Goal: Find specific page/section: Find specific page/section

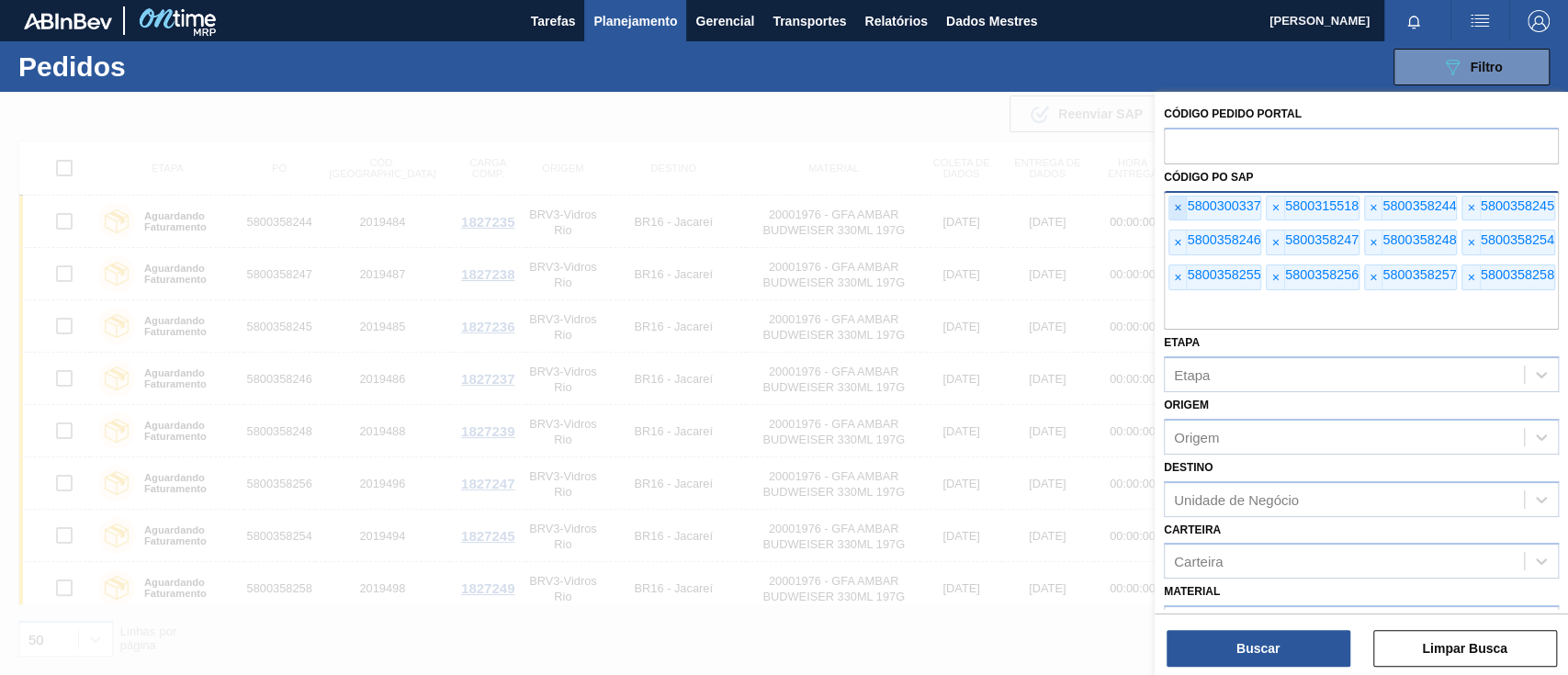
click at [1174, 202] on font "×" at bounding box center [1177, 208] width 7 height 15
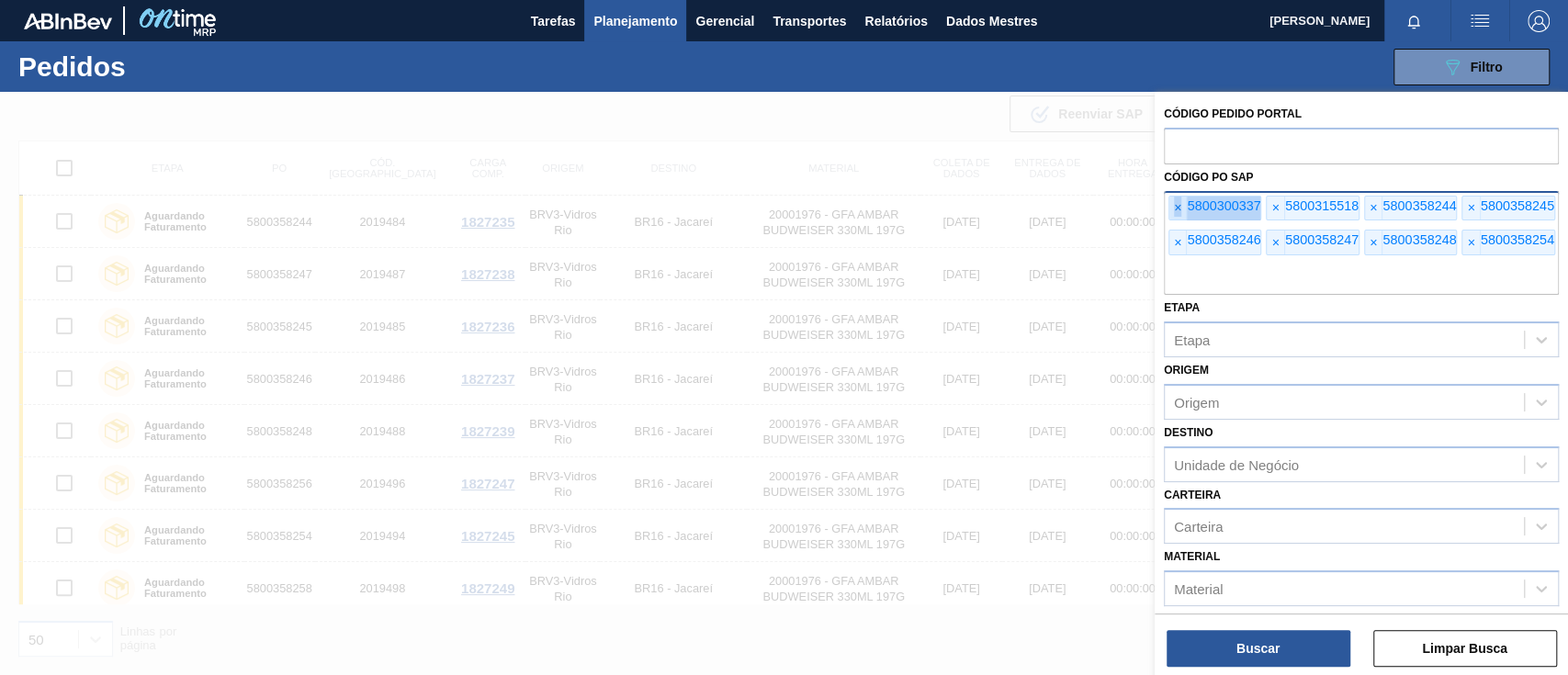
click at [1174, 202] on font "×" at bounding box center [1177, 208] width 7 height 15
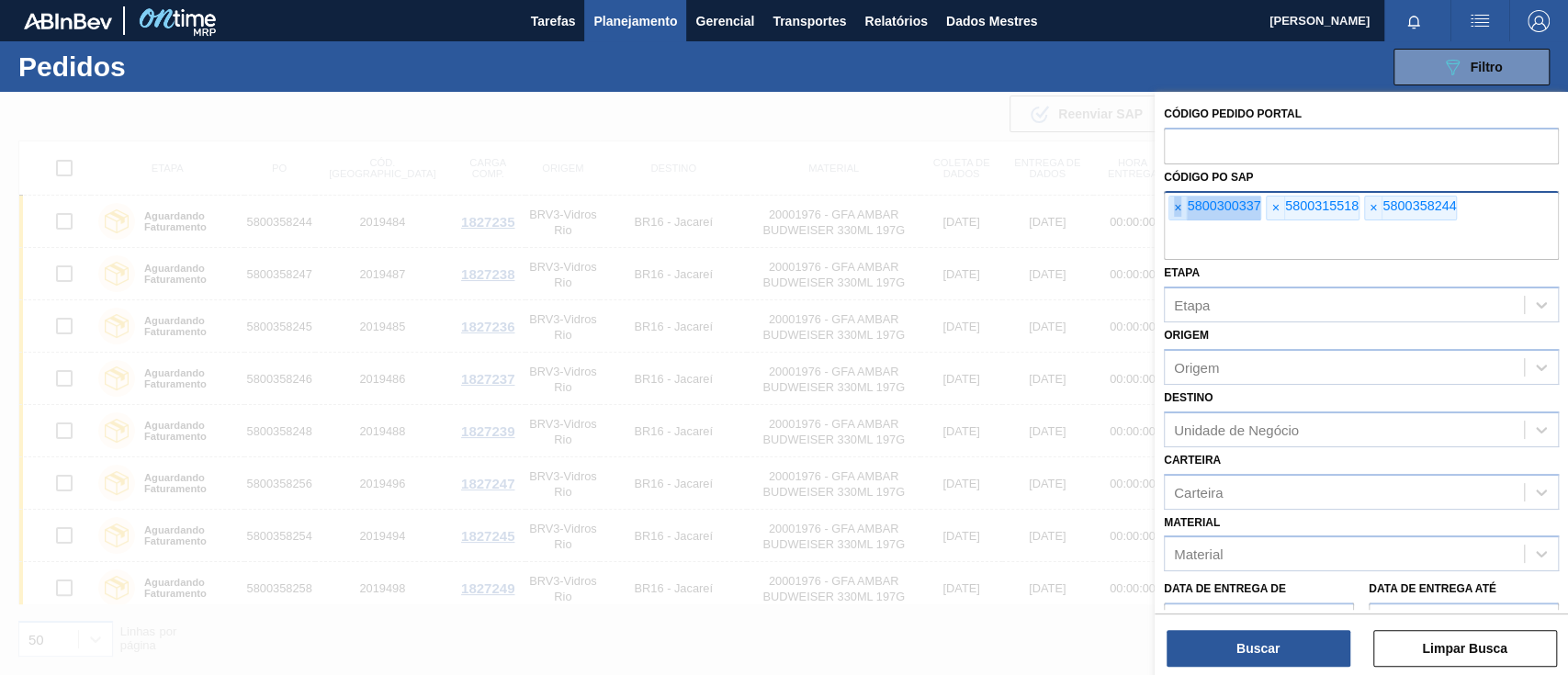
click at [1174, 202] on font "×" at bounding box center [1177, 208] width 7 height 15
click at [1174, 225] on input "text" at bounding box center [1362, 242] width 395 height 35
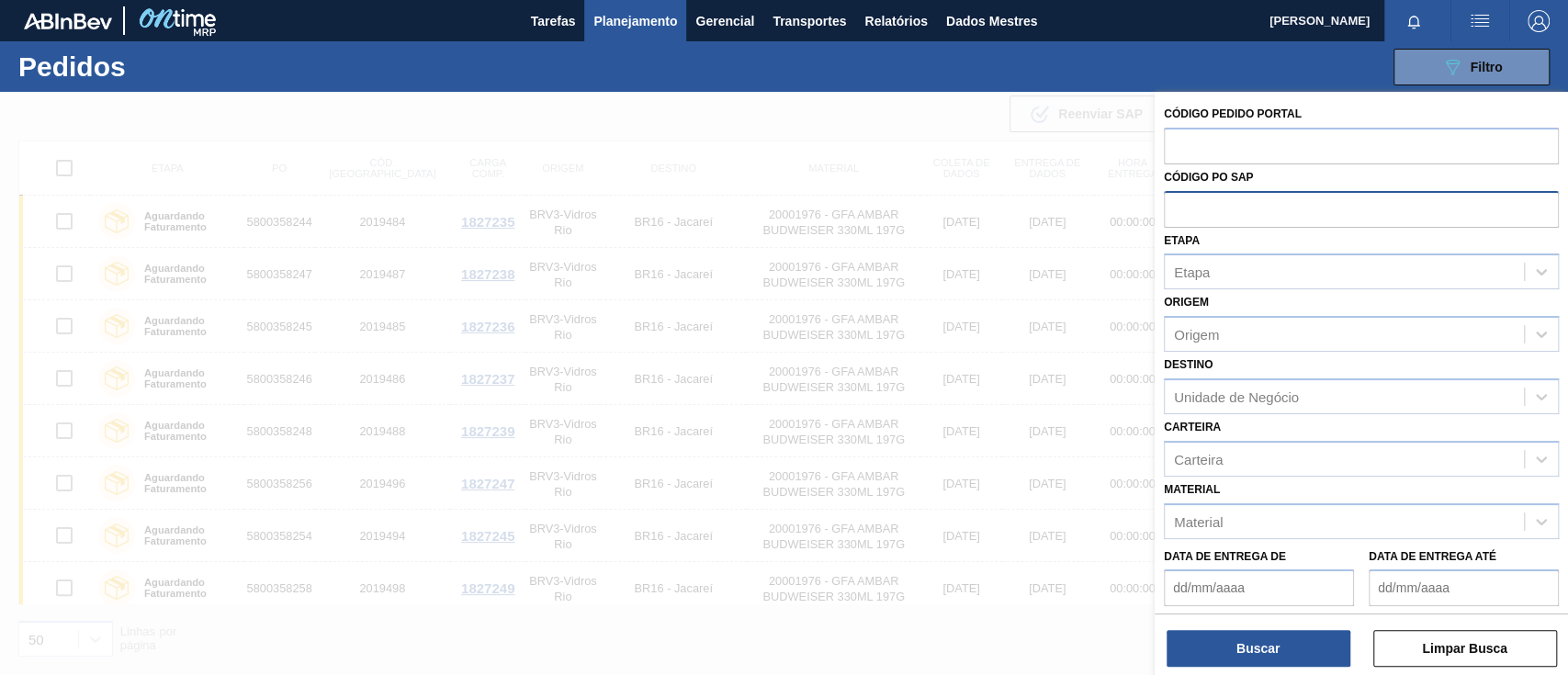
paste input "text"
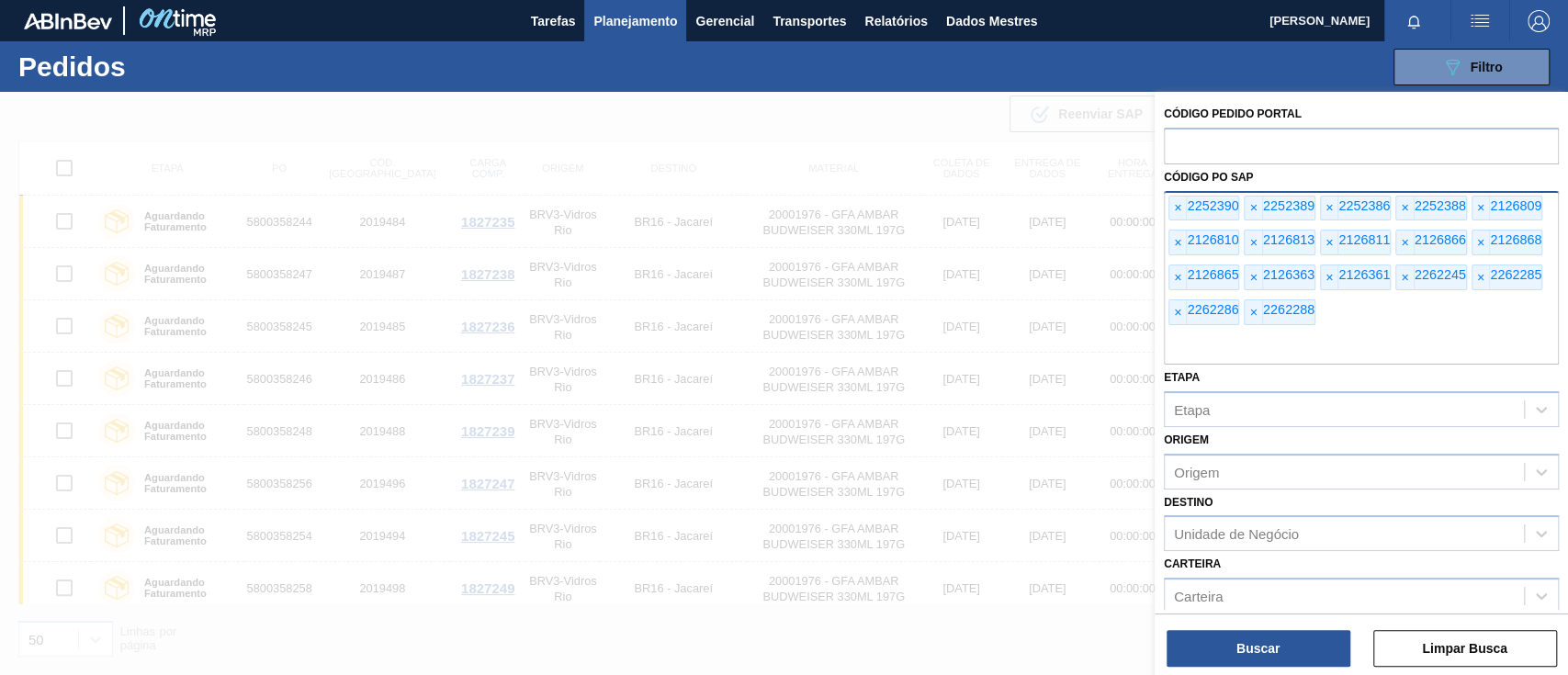
click at [1349, 305] on div "× 2252390 × 2252389 × 2252386 × 2252388 × 2126809 × 2126810 × 2126813 × 2126811…" at bounding box center [1362, 277] width 395 height 173
click at [1171, 315] on span "×" at bounding box center [1177, 312] width 18 height 23
click at [1175, 312] on font "×" at bounding box center [1177, 313] width 7 height 15
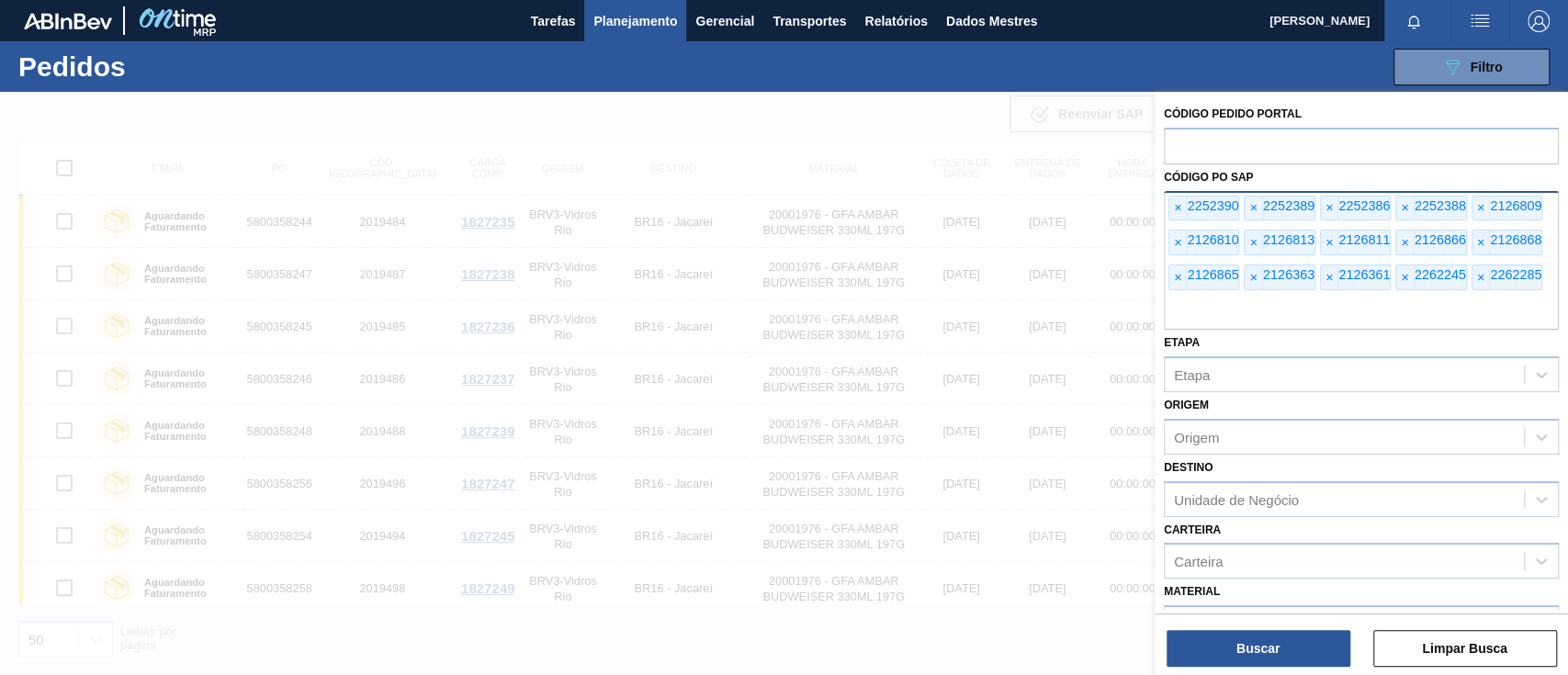
click at [1176, 312] on input "text" at bounding box center [1362, 312] width 395 height 35
click at [1170, 281] on span "×" at bounding box center [1177, 276] width 18 height 23
click at [1171, 278] on span "×" at bounding box center [1177, 276] width 18 height 23
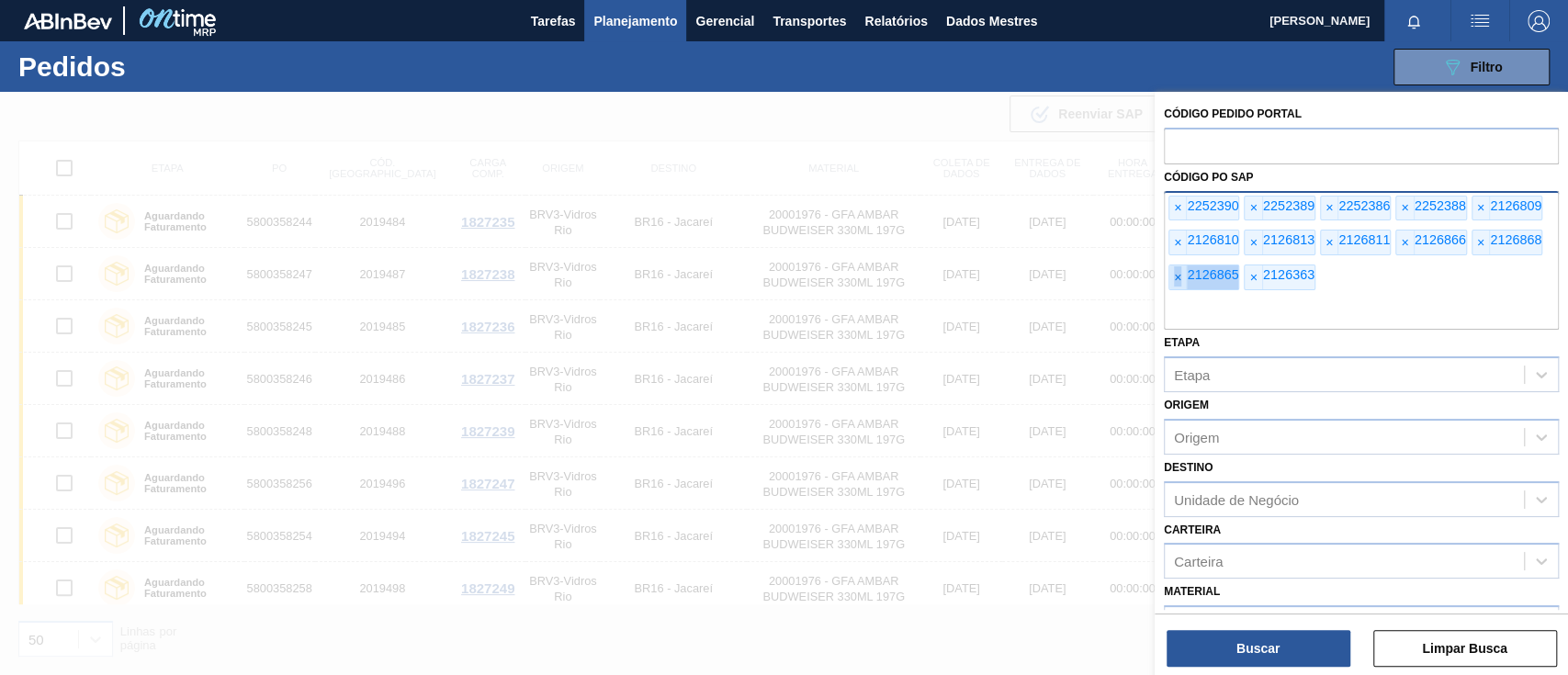
click at [1171, 278] on span "×" at bounding box center [1177, 276] width 18 height 23
click at [1172, 277] on span "×" at bounding box center [1177, 276] width 18 height 23
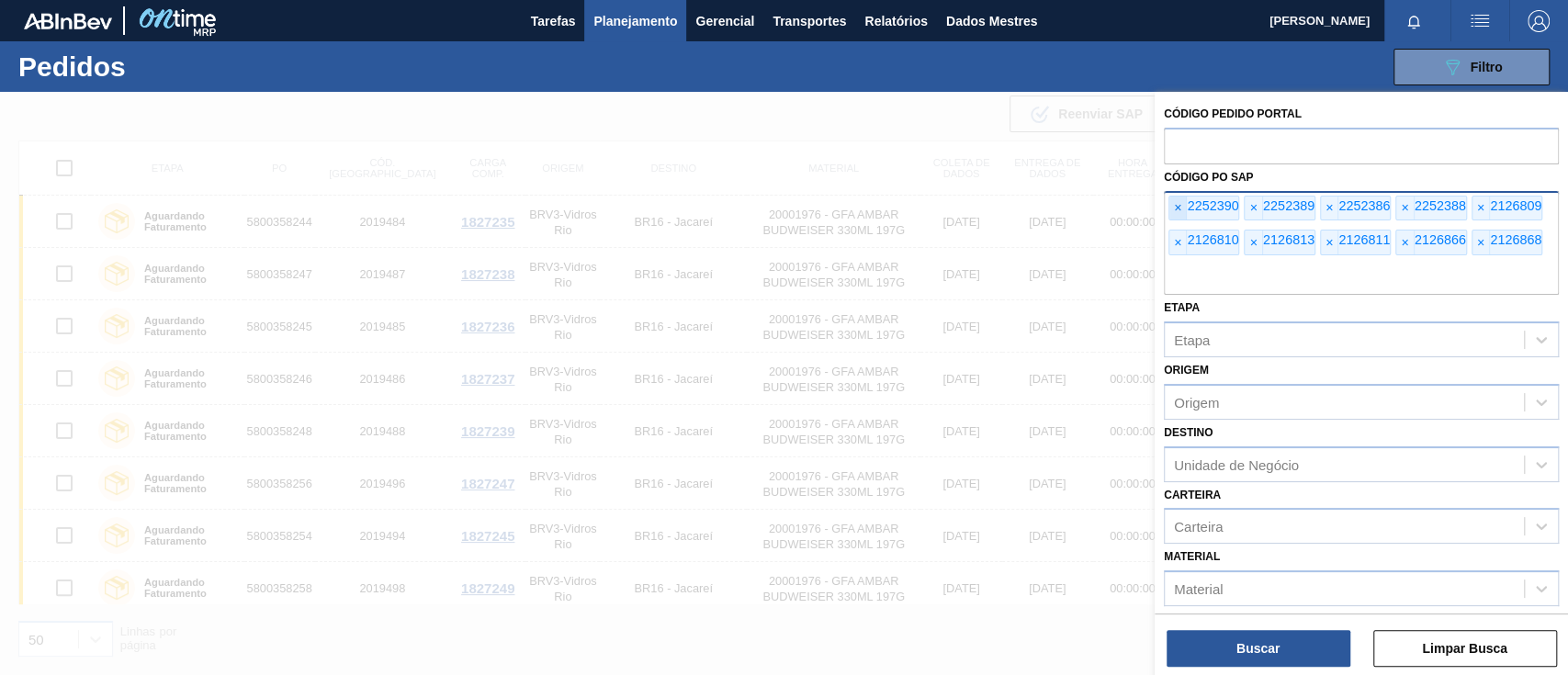
click at [1184, 208] on span "×" at bounding box center [1177, 208] width 18 height 23
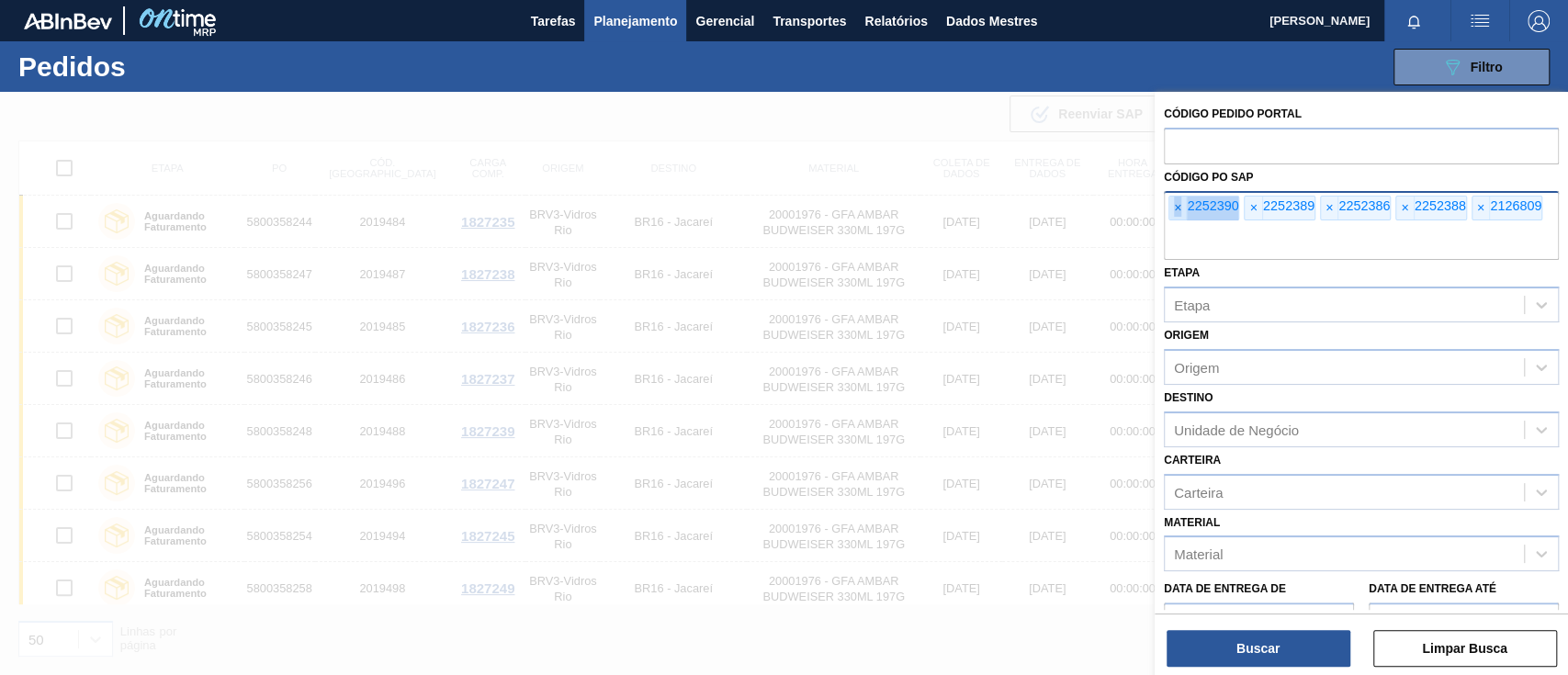
click at [1184, 208] on span "×" at bounding box center [1177, 208] width 18 height 23
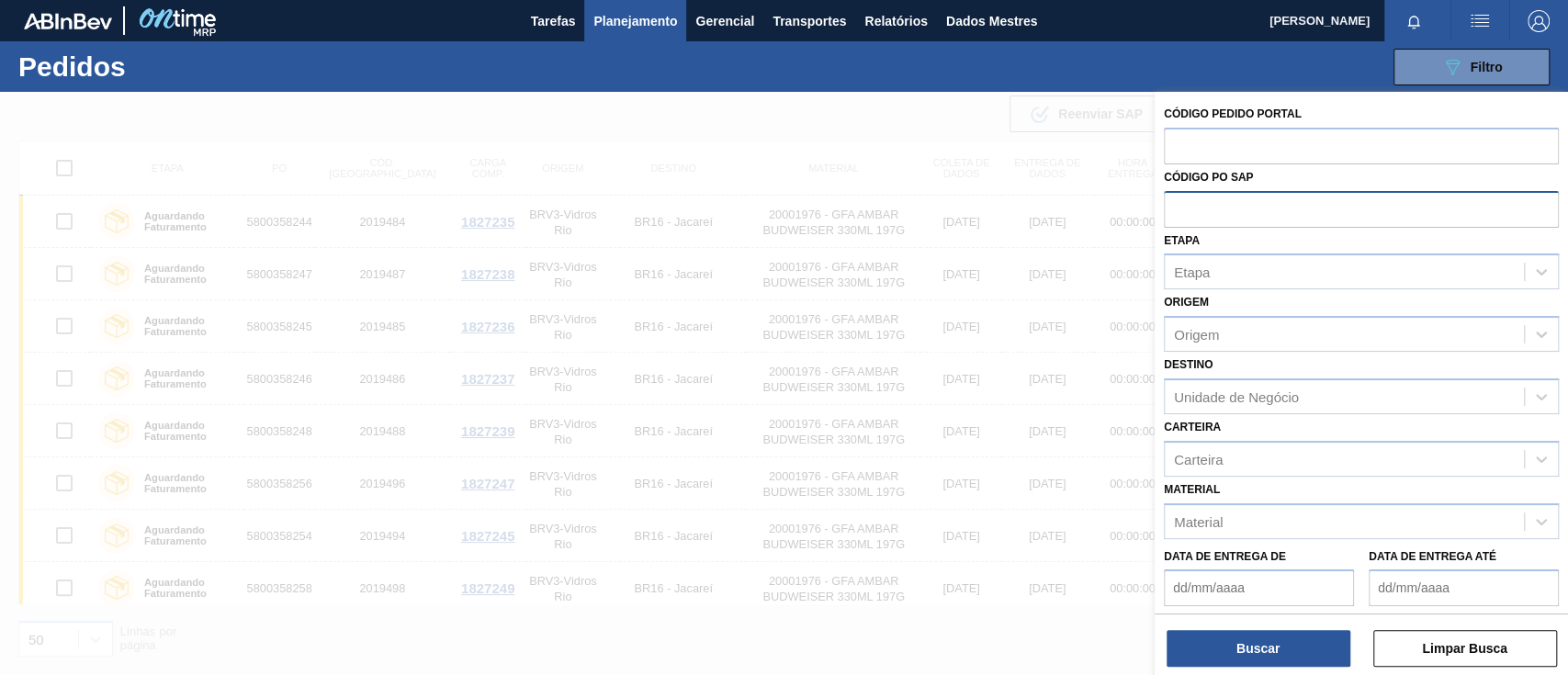
click at [1184, 208] on input "text" at bounding box center [1362, 208] width 395 height 35
paste input "text"
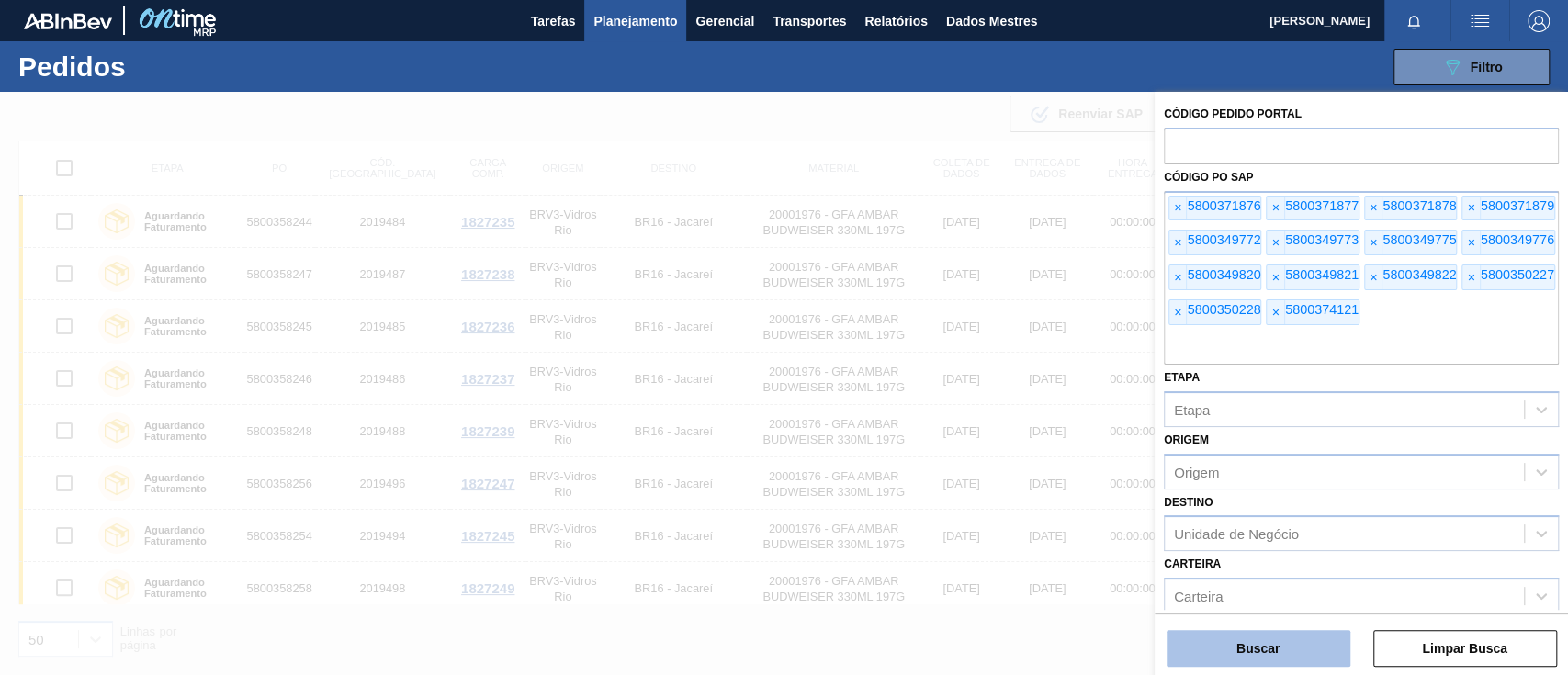
click at [1280, 638] on button "Buscar" at bounding box center [1258, 648] width 184 height 37
